Goal: Find specific page/section: Find specific page/section

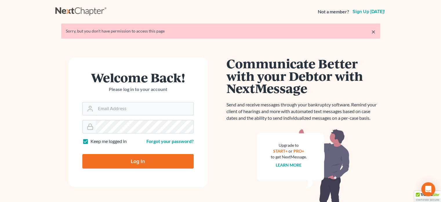
type input "[PERSON_NAME][EMAIL_ADDRESS][DOMAIN_NAME]"
click at [140, 164] on input "Log In" at bounding box center [137, 161] width 111 height 15
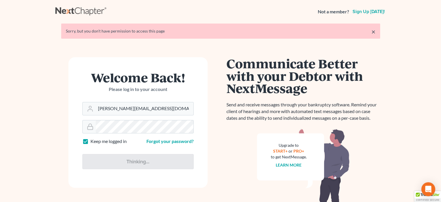
type input "Thinking..."
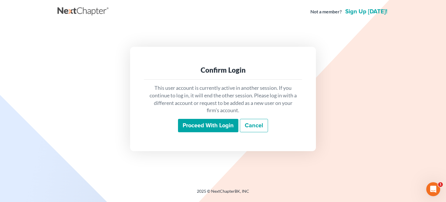
click at [227, 127] on input "Proceed with login" at bounding box center [208, 125] width 60 height 13
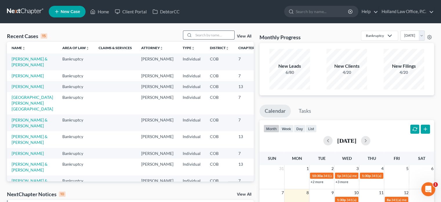
click at [203, 35] on input "search" at bounding box center [214, 35] width 41 height 8
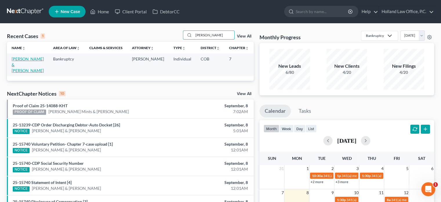
type input "cavenaugh"
click at [22, 64] on link "Cavenaugh, Patrick & Lina" at bounding box center [28, 64] width 32 height 17
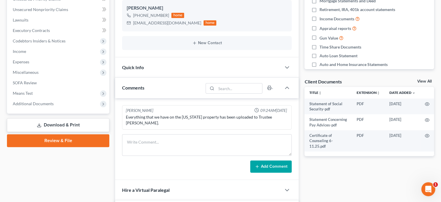
scroll to position [145, 0]
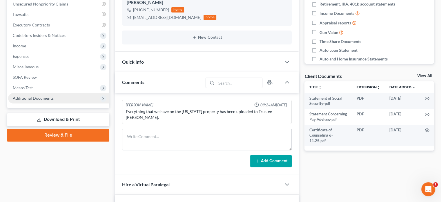
click at [35, 97] on span "Additional Documents" at bounding box center [33, 97] width 41 height 5
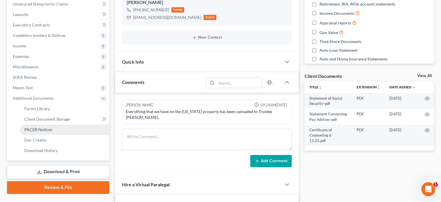
click at [36, 126] on link "PACER Notices" at bounding box center [65, 129] width 90 height 10
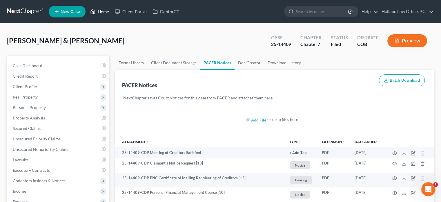
click at [100, 9] on link "Home" at bounding box center [99, 11] width 25 height 10
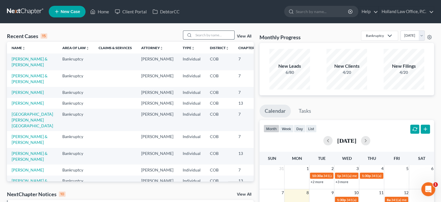
click at [207, 33] on input "search" at bounding box center [214, 35] width 41 height 8
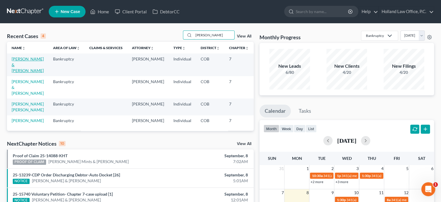
type input "hernandez"
click at [18, 62] on link "Hernandez, Johnothan & Ruby" at bounding box center [28, 64] width 32 height 17
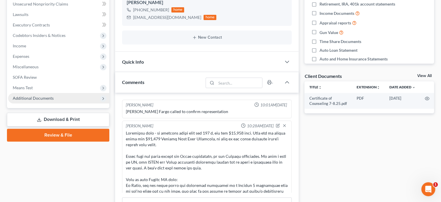
scroll to position [119, 0]
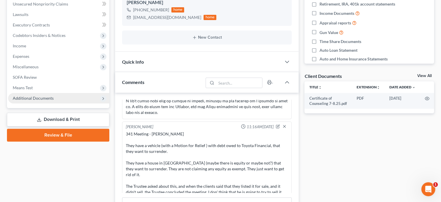
click at [37, 96] on span "Additional Documents" at bounding box center [33, 97] width 41 height 5
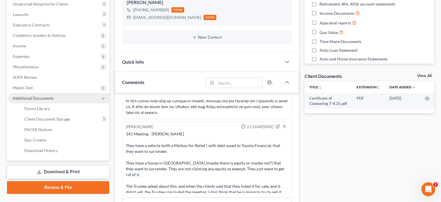
scroll to position [174, 0]
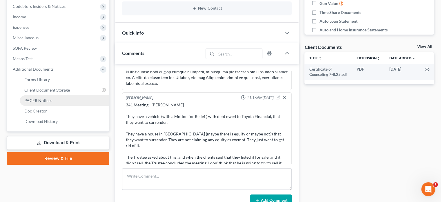
click at [36, 98] on span "PACER Notices" at bounding box center [38, 100] width 28 height 5
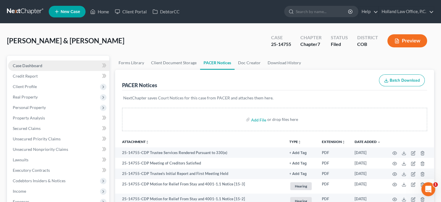
click at [20, 64] on span "Case Dashboard" at bounding box center [28, 65] width 30 height 5
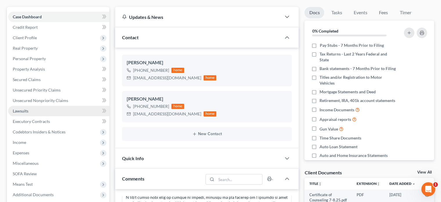
scroll to position [58, 0]
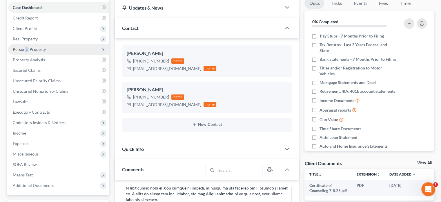
click at [26, 48] on span "Personal Property" at bounding box center [29, 49] width 33 height 5
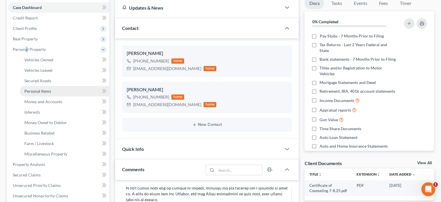
scroll to position [29, 0]
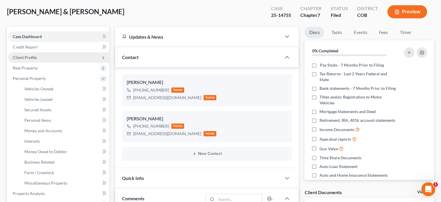
click at [29, 59] on span "Client Profile" at bounding box center [25, 57] width 24 height 5
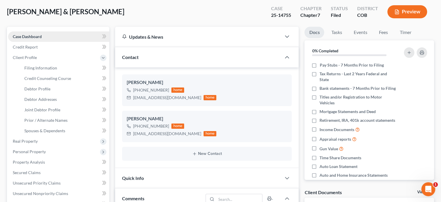
click at [30, 33] on link "Case Dashboard" at bounding box center [58, 36] width 101 height 10
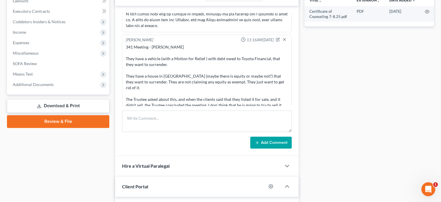
scroll to position [232, 0]
